Goal: Transaction & Acquisition: Purchase product/service

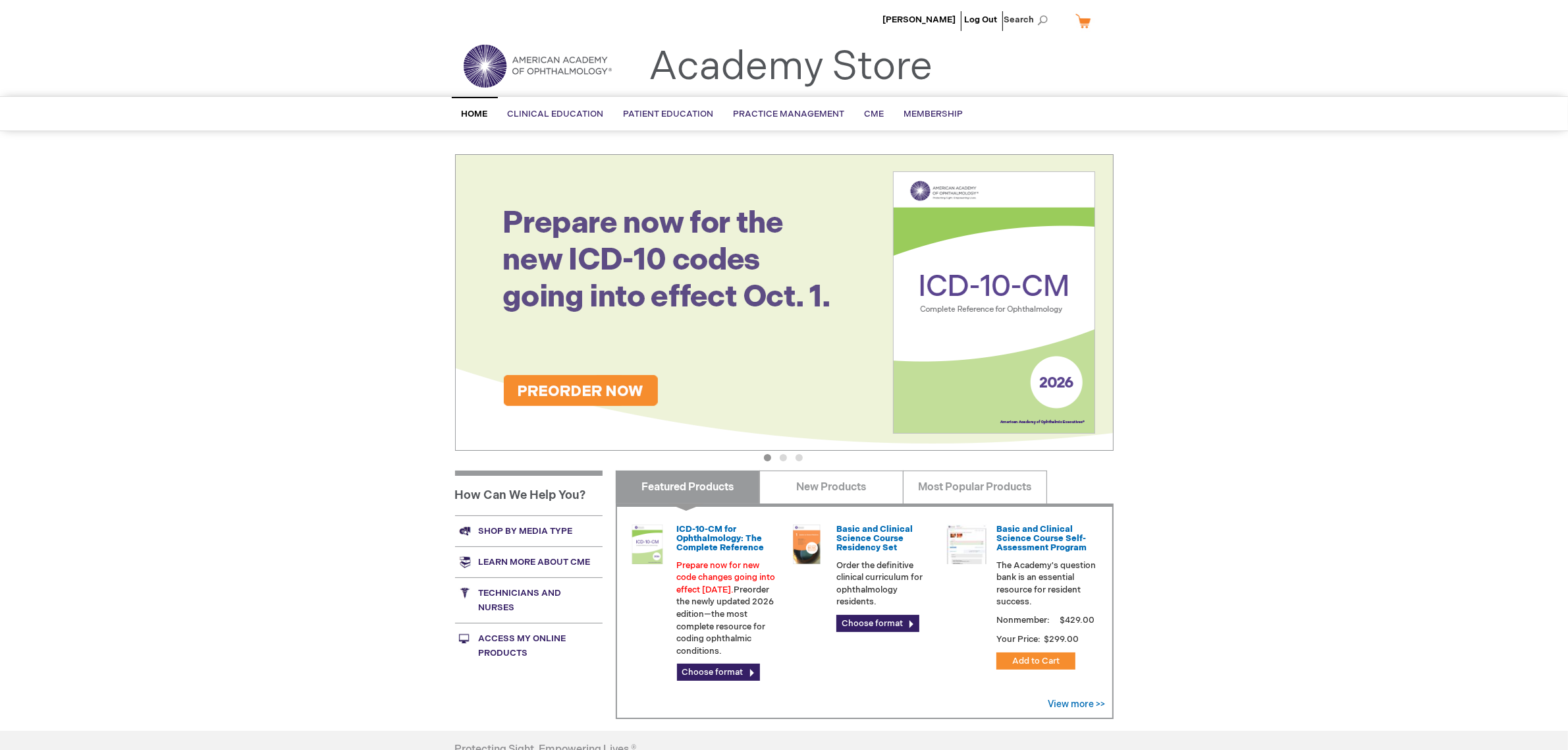
click at [509, 530] on link "Shop by media type" at bounding box center [529, 531] width 148 height 31
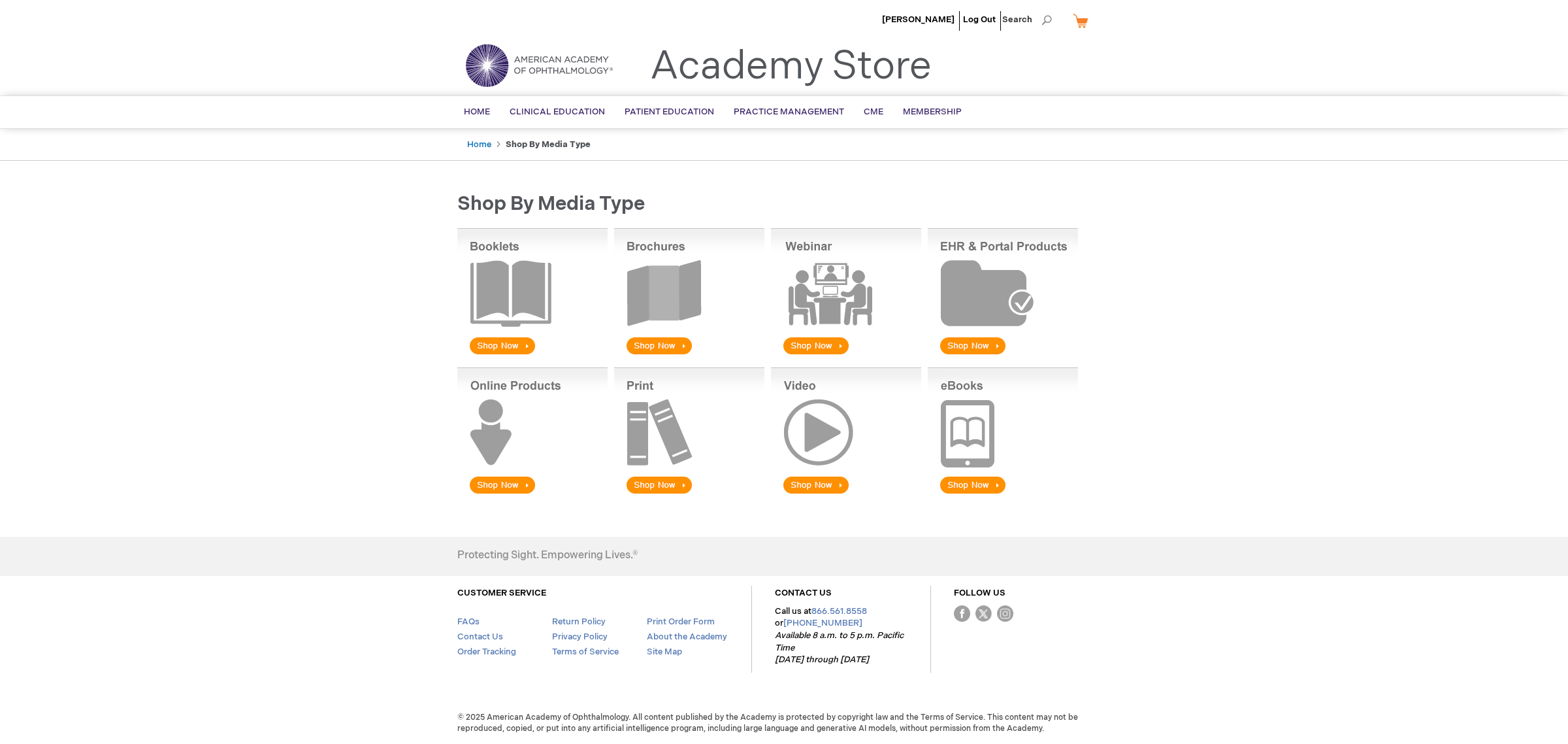
click at [839, 269] on img at bounding box center [845, 292] width 150 height 128
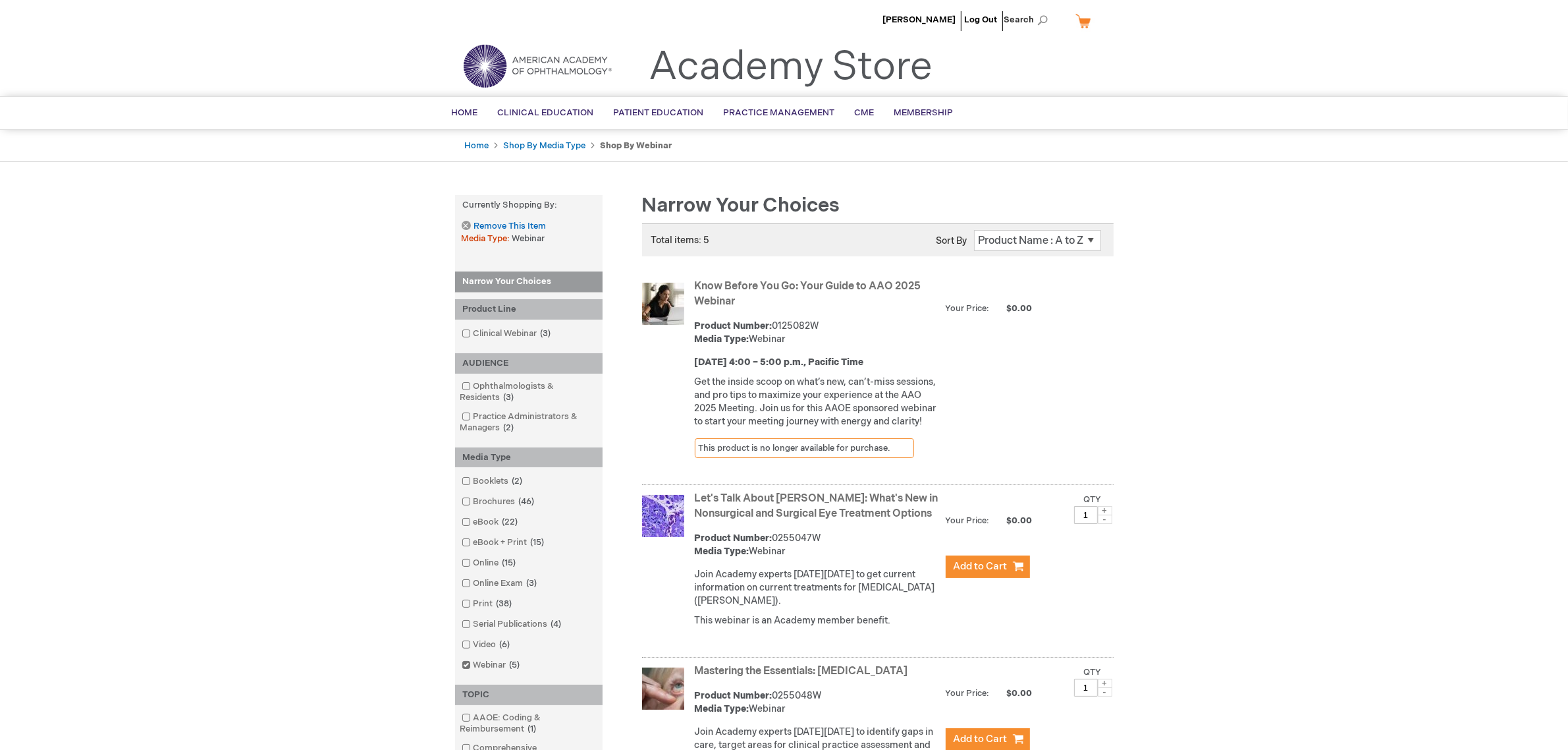
click at [781, 286] on link "Know Before You Go: Your Guide to AAO 2025 Webinar" at bounding box center [808, 293] width 227 height 28
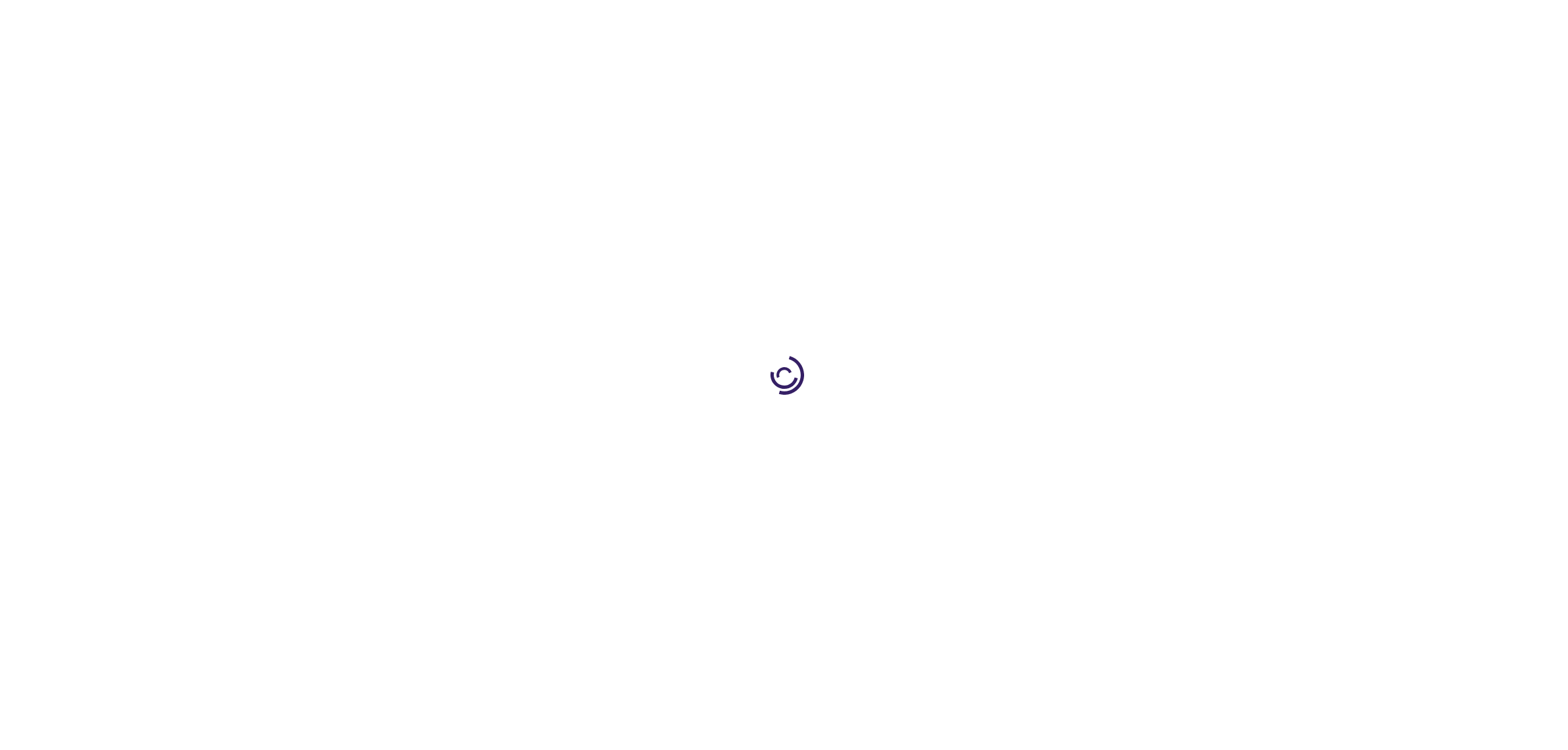
type input "0"
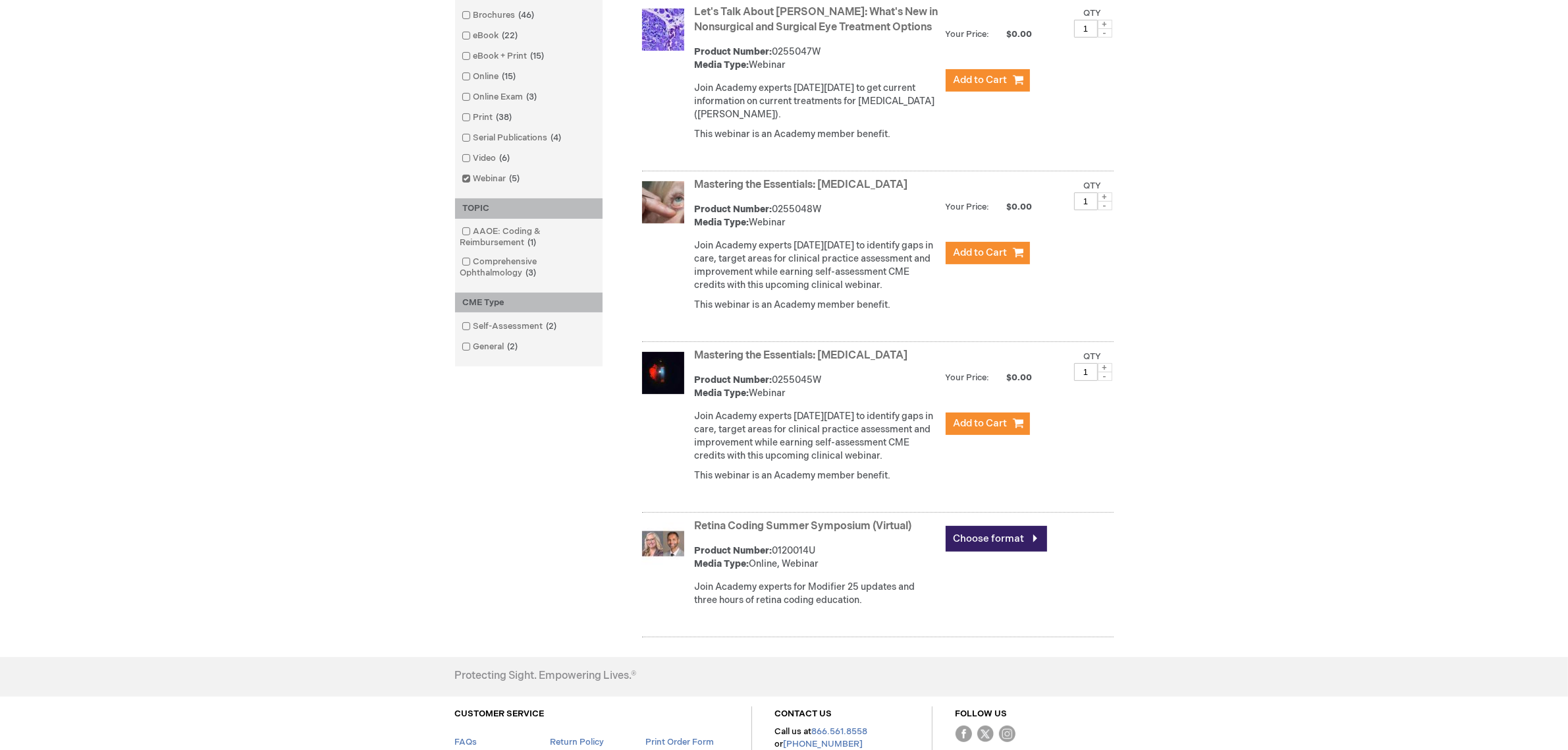
scroll to position [494, 0]
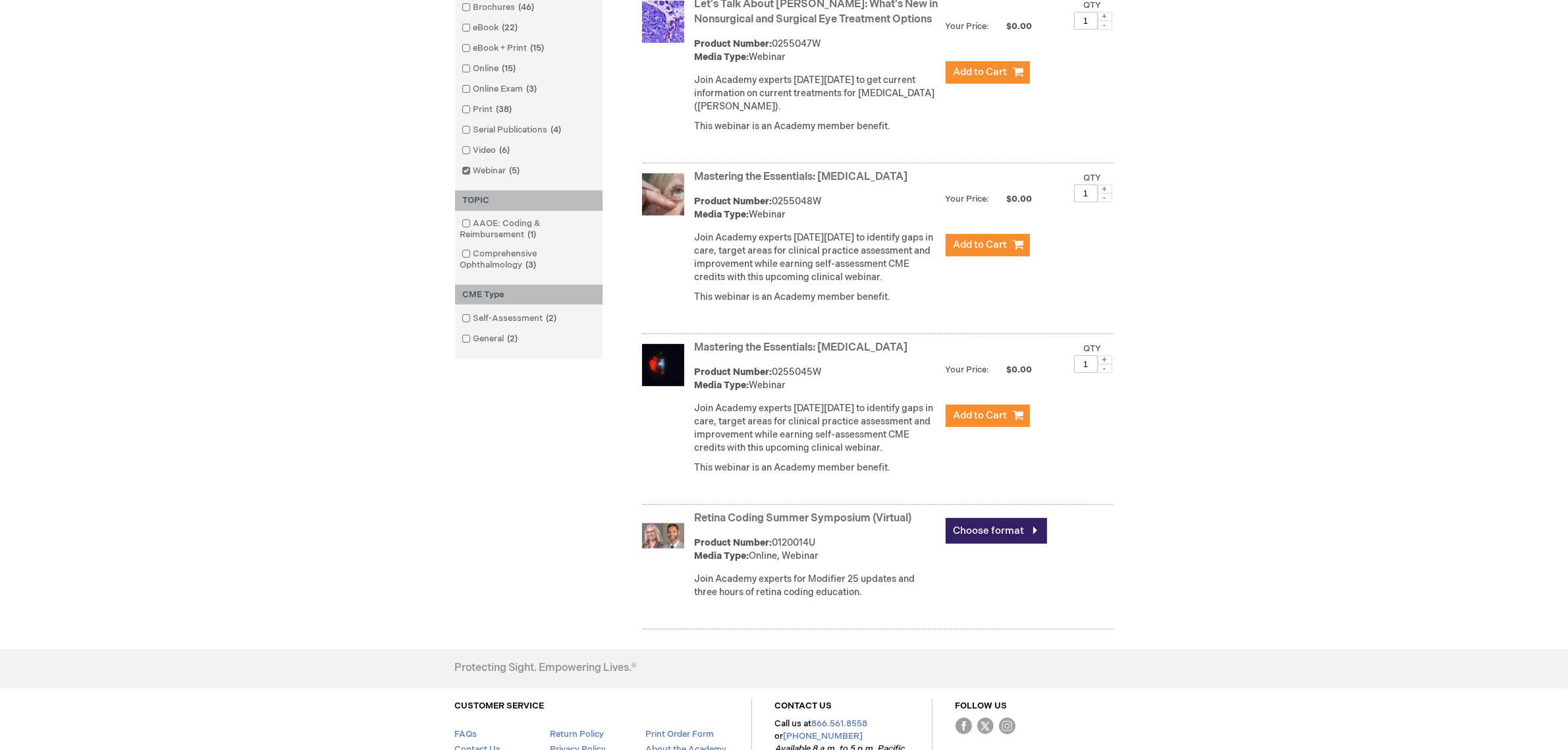
click at [731, 354] on link "Mastering the Essentials: Uveitis" at bounding box center [801, 347] width 213 height 13
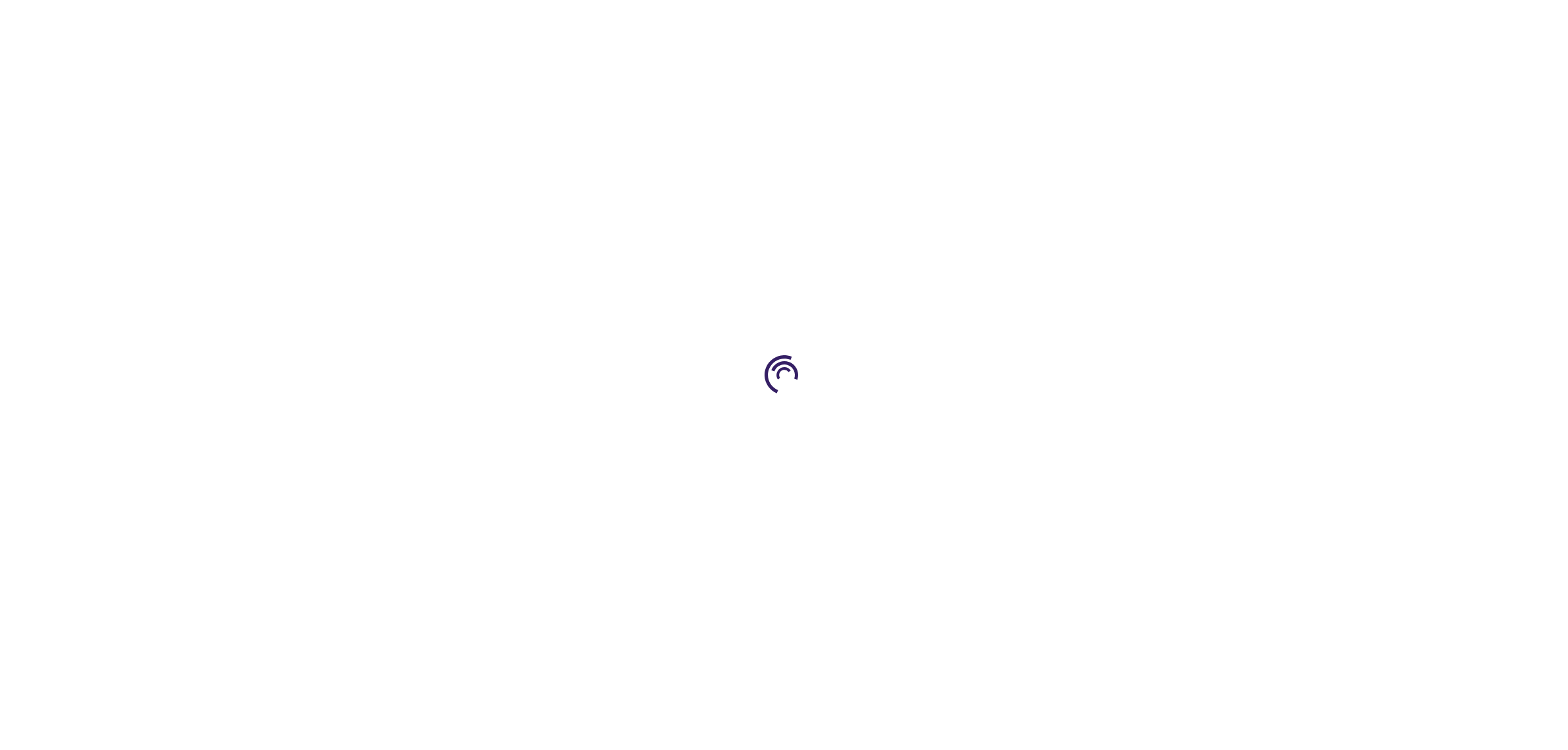
type input "0"
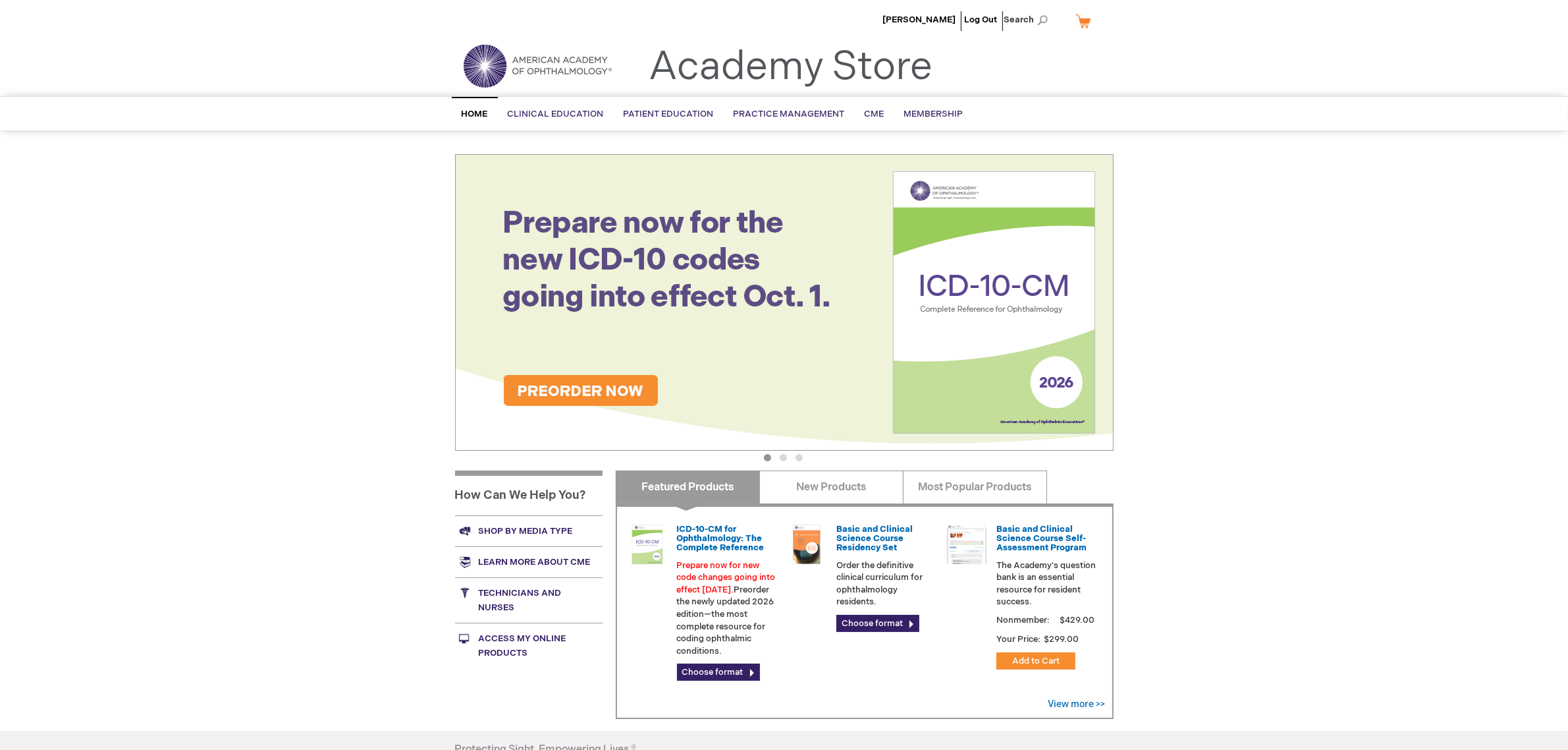
click at [540, 526] on link "Shop by media type" at bounding box center [529, 531] width 148 height 31
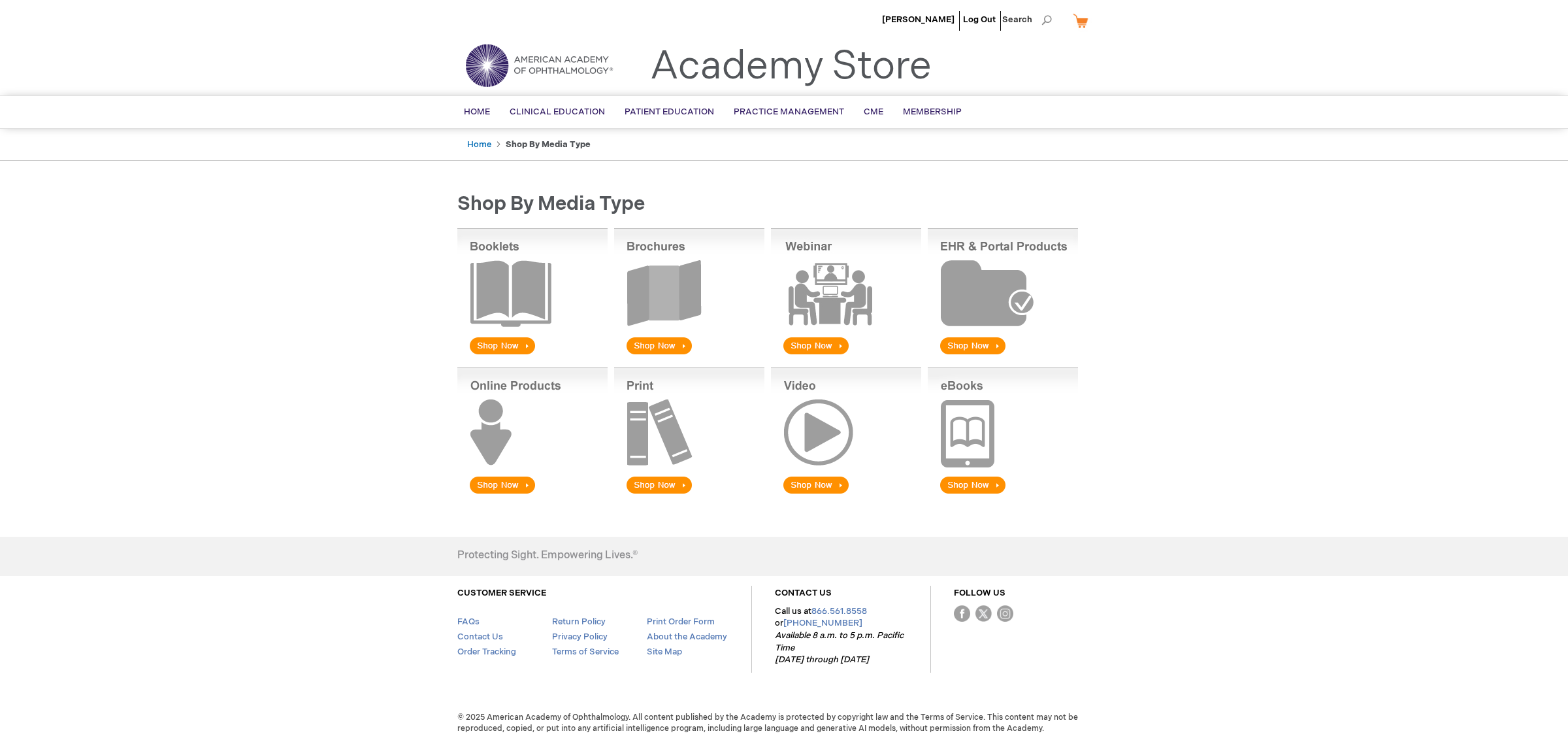
click at [828, 286] on img at bounding box center [845, 292] width 150 height 128
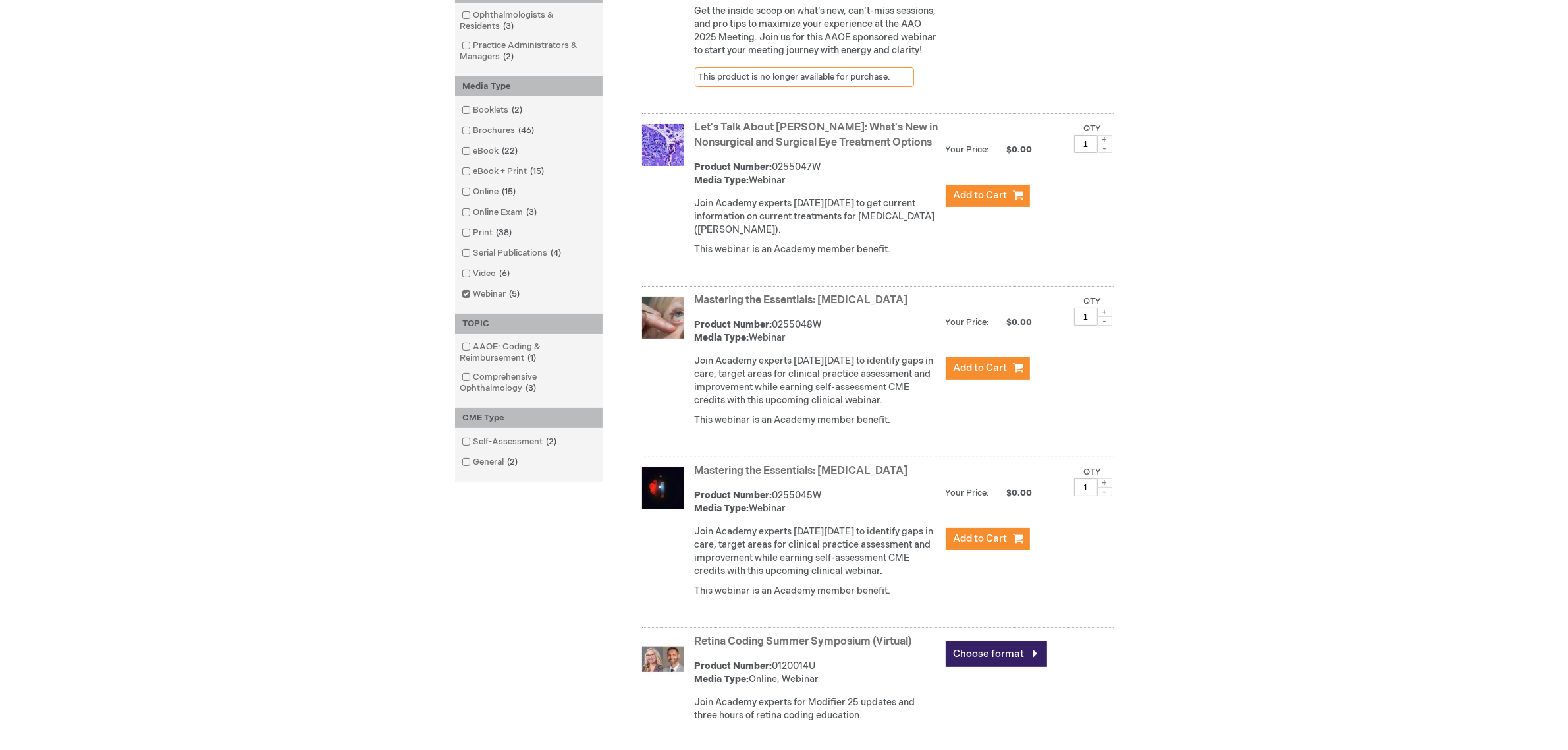
scroll to position [329, 0]
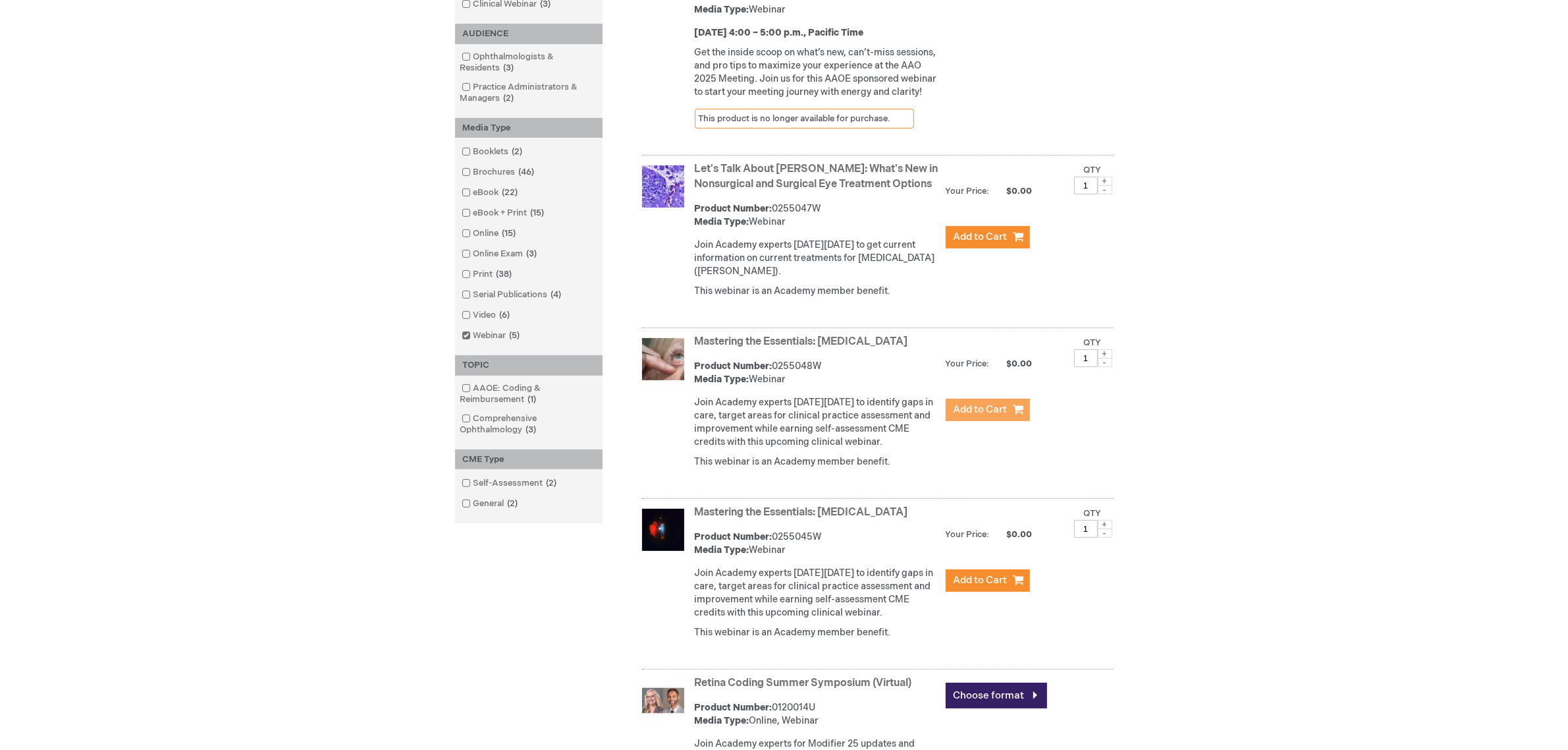
click at [996, 416] on span "Add to Cart" at bounding box center [980, 409] width 54 height 13
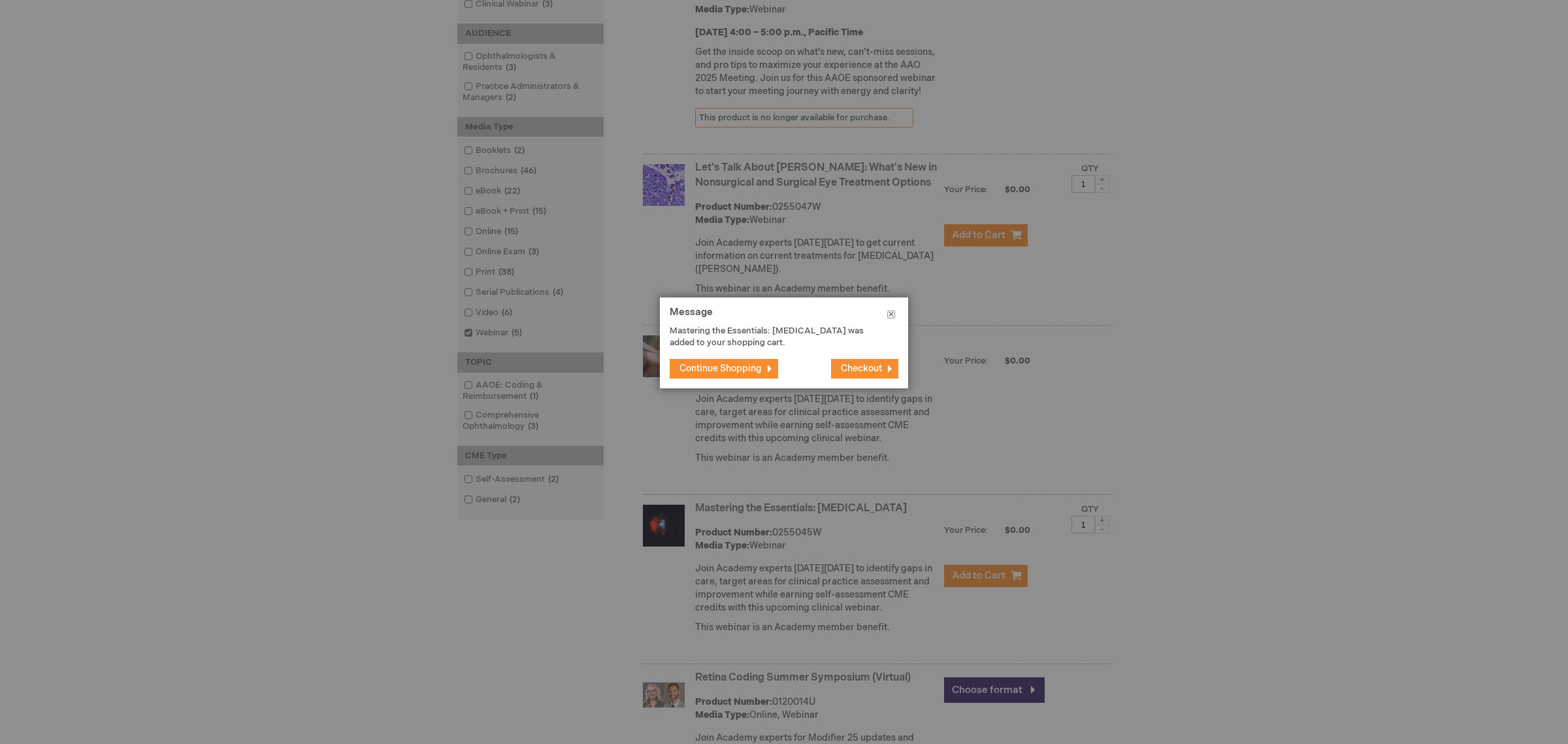
drag, startPoint x: 885, startPoint y: 318, endPoint x: 860, endPoint y: 330, distance: 27.7
click at [885, 317] on button "Close" at bounding box center [890, 317] width 34 height 39
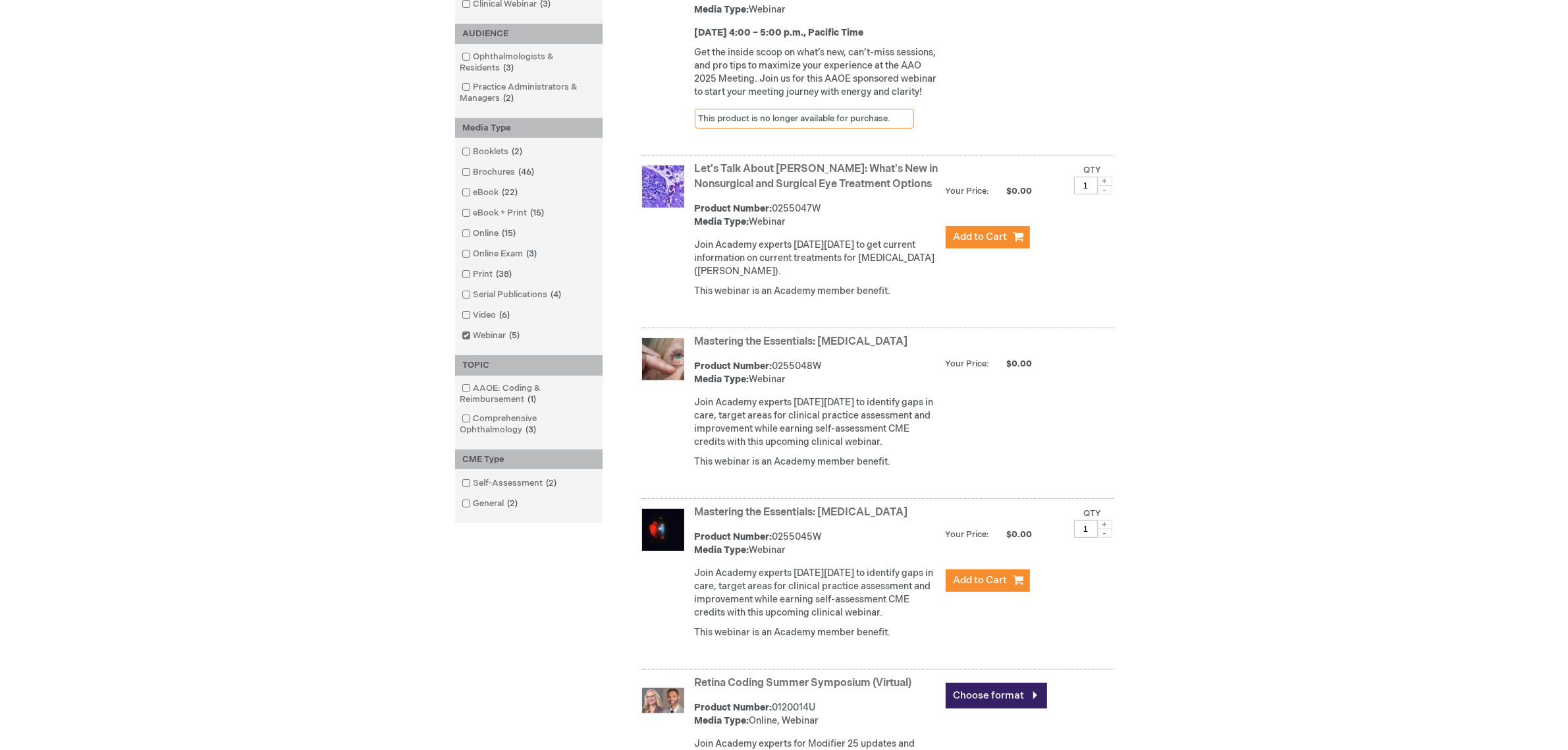
click at [741, 347] on link "Mastering the Essentials: [MEDICAL_DATA]" at bounding box center [801, 341] width 213 height 13
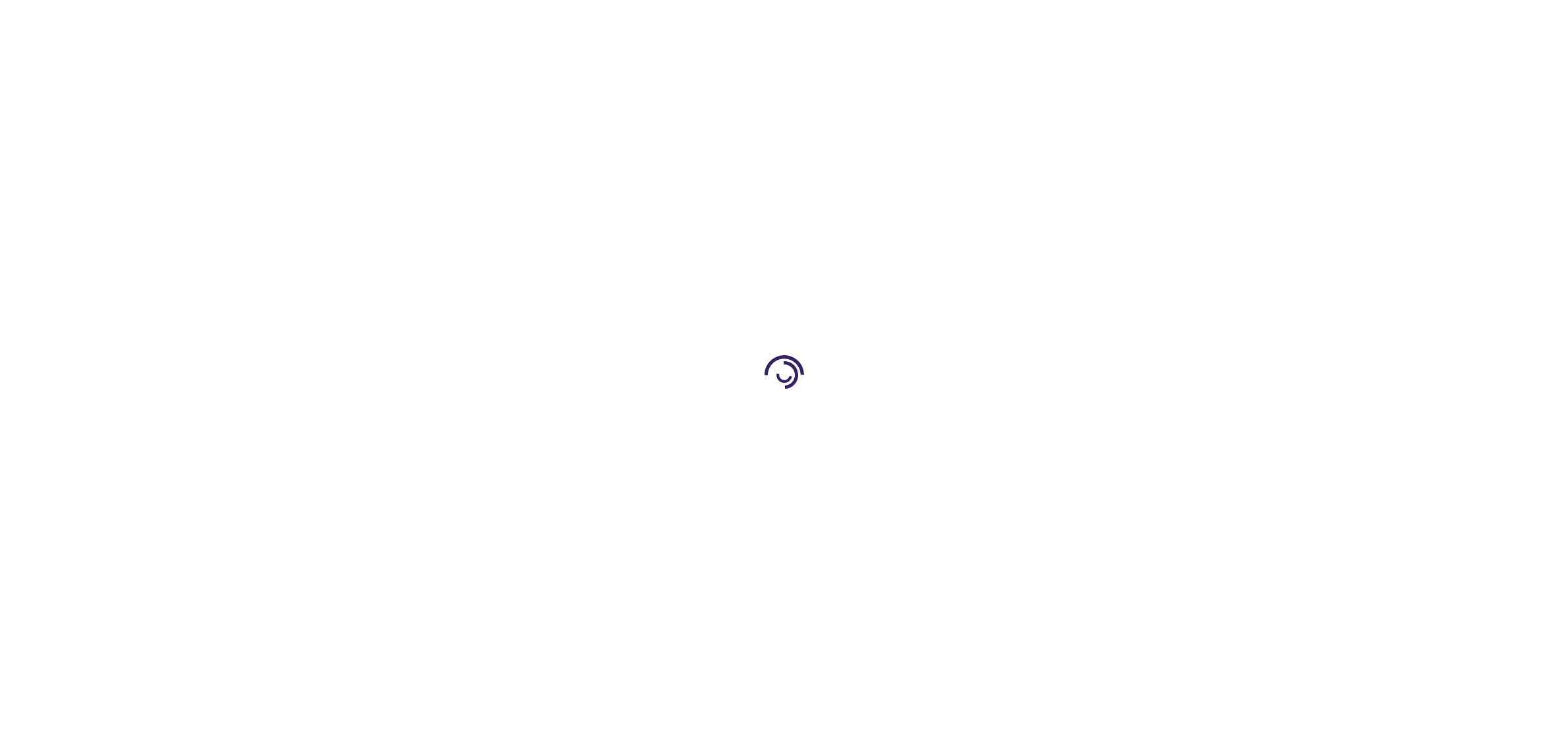
type input "0"
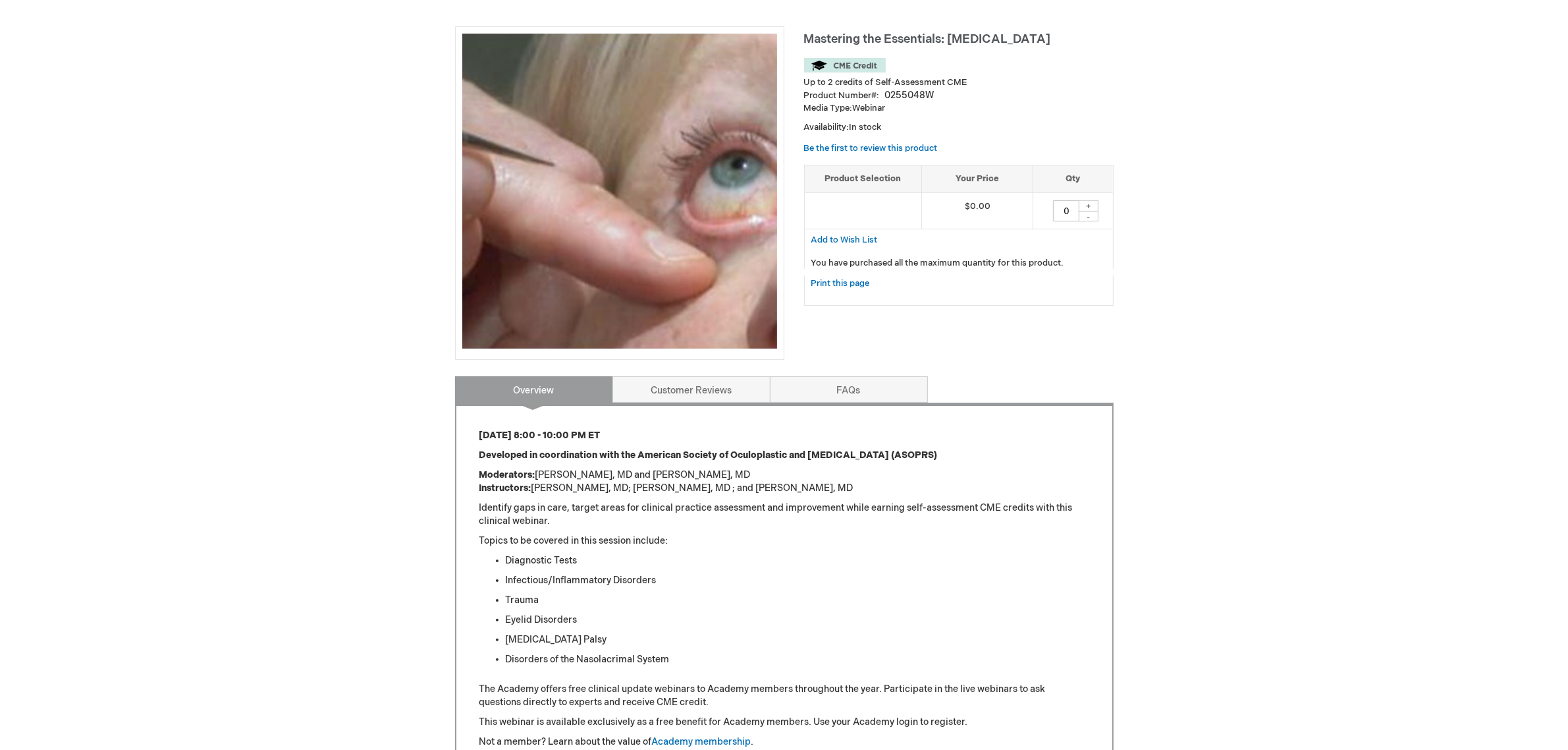
scroll to position [247, 0]
